Goal: Task Accomplishment & Management: Use online tool/utility

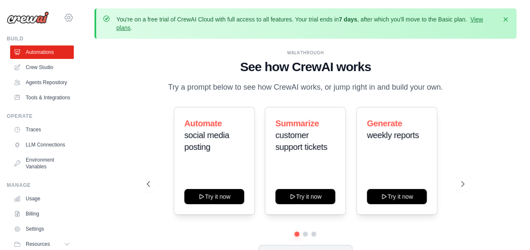
click at [67, 19] on icon at bounding box center [68, 17] width 3 height 3
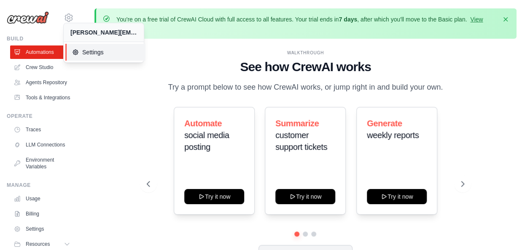
click at [78, 49] on icon at bounding box center [75, 52] width 7 height 7
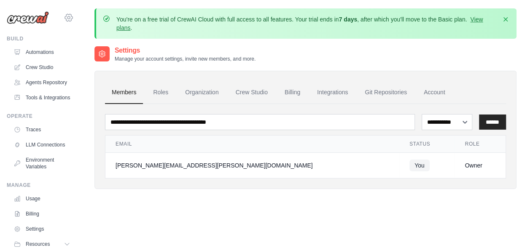
click at [67, 19] on icon at bounding box center [68, 17] width 3 height 3
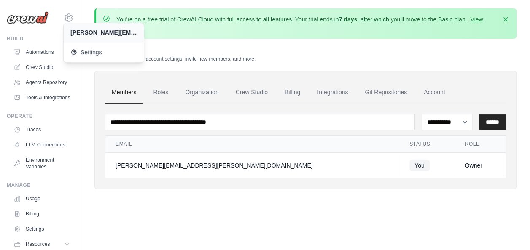
click at [89, 143] on div "You're on a free trial of CrewAI Cloud with full access to all features. Your t…" at bounding box center [305, 152] width 449 height 288
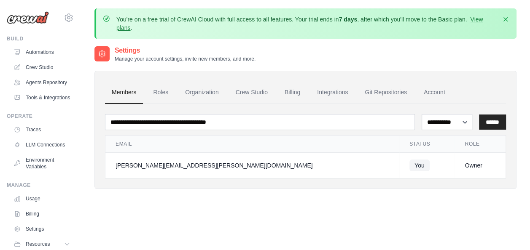
click at [407, 214] on div "**********" at bounding box center [305, 171] width 422 height 250
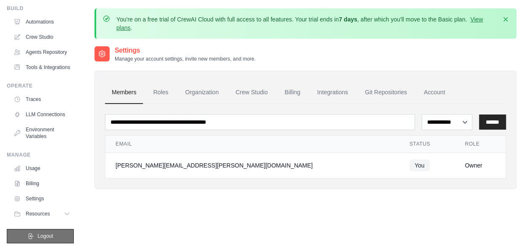
click at [57, 233] on button "Logout" at bounding box center [40, 236] width 67 height 14
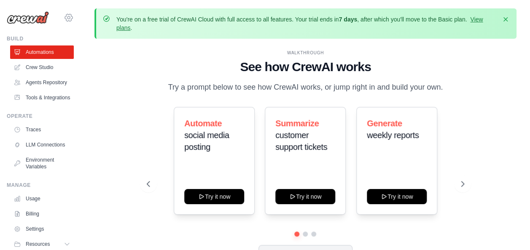
click at [64, 19] on icon at bounding box center [69, 18] width 10 height 10
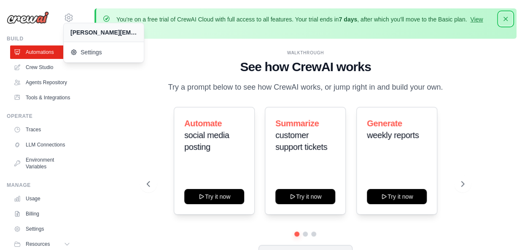
click at [506, 17] on icon "button" at bounding box center [505, 19] width 8 height 8
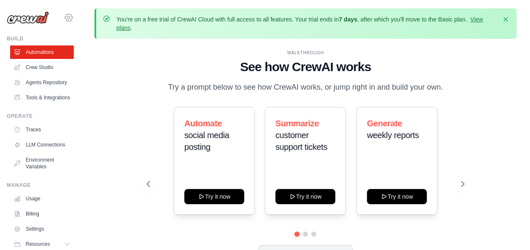
click at [67, 16] on icon at bounding box center [68, 17] width 3 height 3
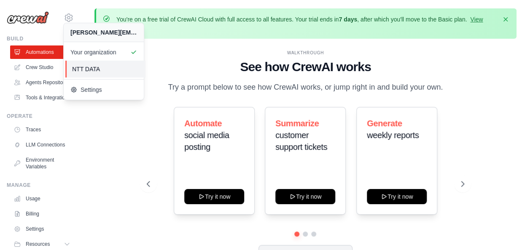
click at [91, 67] on span "NTT DATA" at bounding box center [105, 69] width 67 height 8
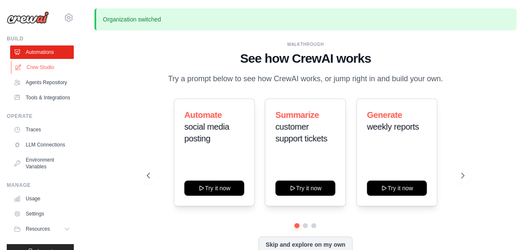
click at [40, 68] on link "Crew Studio" at bounding box center [43, 67] width 64 height 13
